Goal: Use online tool/utility: Utilize a website feature to perform a specific function

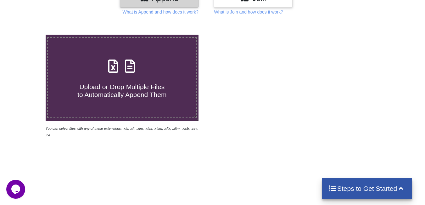
scroll to position [94, 0]
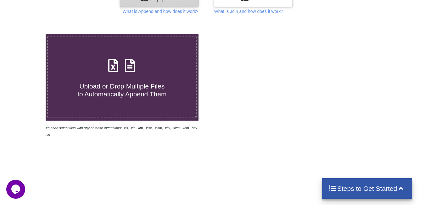
click at [150, 76] on h4 "Upload or Drop Multiple Files to Automatically Append Them" at bounding box center [122, 86] width 148 height 24
click at [28, 34] on input "Upload or Drop Multiple Files to Automatically Append Them" at bounding box center [28, 34] width 0 height 0
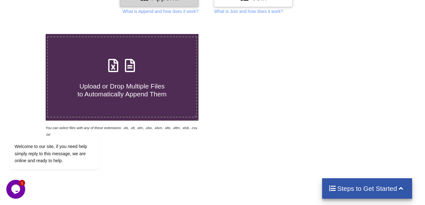
type input "C:\fakepath\mv-report-[DATE]-[DATE] (54).csv"
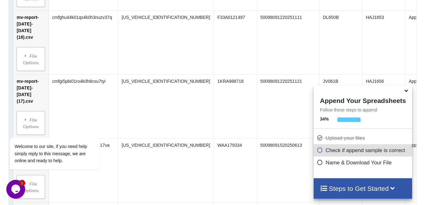
scroll to position [2667, 0]
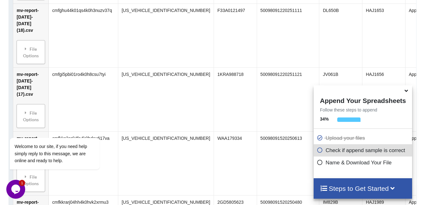
click at [318, 152] on icon at bounding box center [320, 148] width 6 height 5
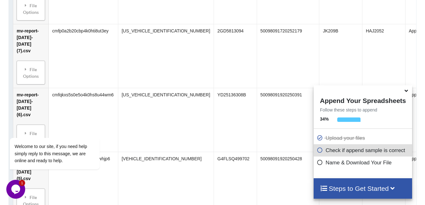
scroll to position [3336, 0]
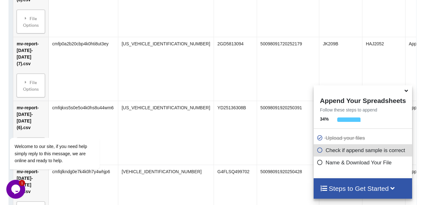
click at [377, 188] on h4 "Steps to Get Started" at bounding box center [363, 188] width 86 height 8
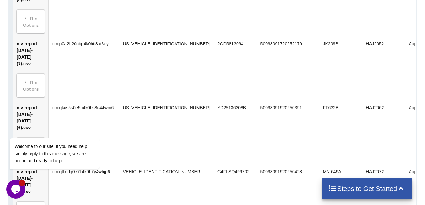
click at [379, 187] on h4 "Steps to Get Started" at bounding box center [367, 188] width 78 height 8
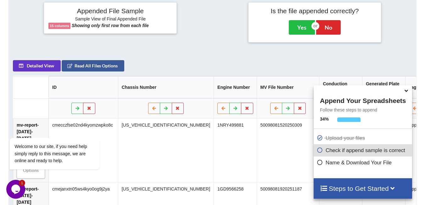
scroll to position [253, 0]
click at [92, 104] on div "Welcome to our site, if you need help simply reply to this message, we are onli…" at bounding box center [62, 128] width 113 height 96
click at [14, 128] on icon "Chat attention grabber" at bounding box center [14, 129] width 6 height 6
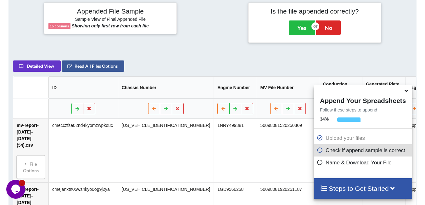
click at [90, 107] on icon at bounding box center [89, 108] width 5 height 4
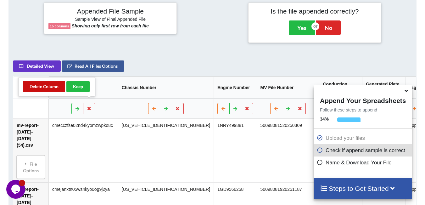
click at [46, 88] on button "Delete Column" at bounding box center [44, 86] width 42 height 11
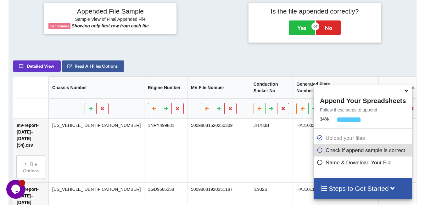
click at [406, 92] on icon at bounding box center [406, 90] width 7 height 6
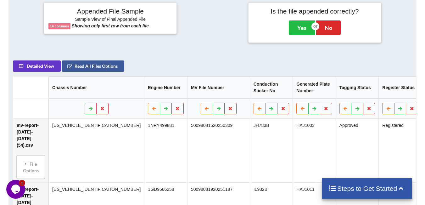
click at [378, 76] on th "Register Status" at bounding box center [399, 87] width 43 height 22
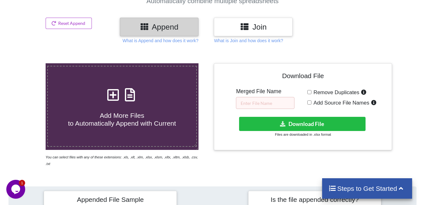
scroll to position [64, 0]
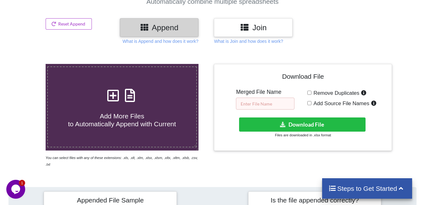
click at [265, 104] on input "text" at bounding box center [265, 104] width 59 height 12
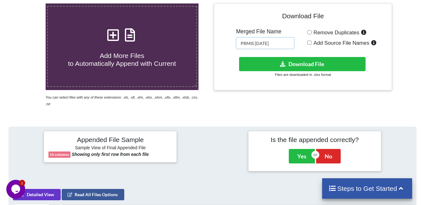
scroll to position [127, 0]
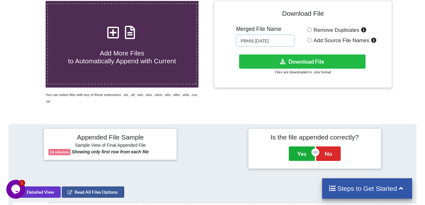
type input "PRMIS [DATE]"
click at [295, 148] on button "Yes" at bounding box center [302, 153] width 26 height 14
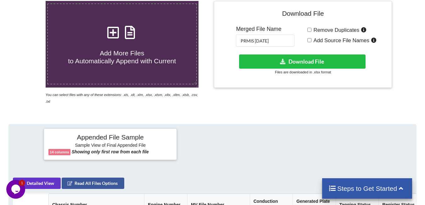
scroll to position [128, 0]
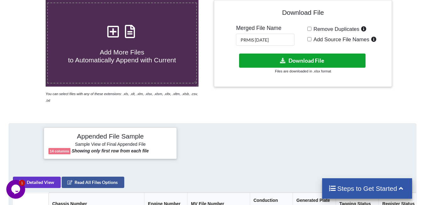
click at [300, 63] on button "Download File" at bounding box center [302, 60] width 126 height 14
